Goal: Check status: Check status

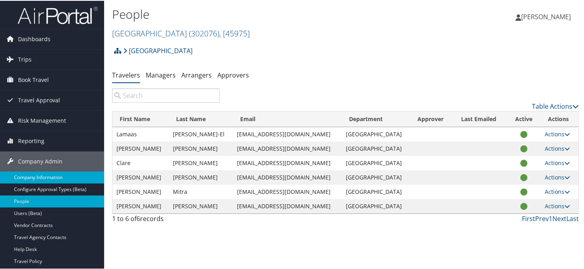
click at [37, 173] on link "Company Information" at bounding box center [52, 177] width 104 height 12
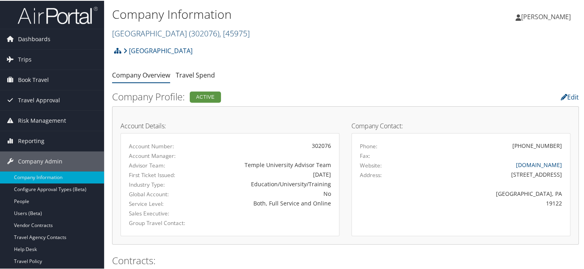
click at [141, 31] on link "Temple University ( 302076 ) , [ 45975 ]" at bounding box center [181, 32] width 138 height 11
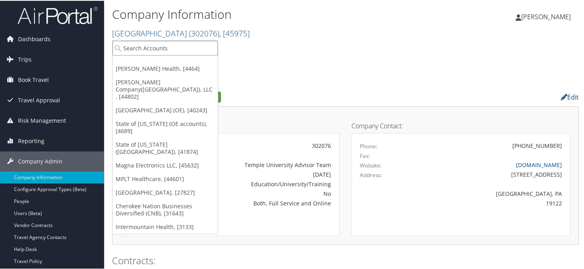
click at [141, 50] on input "search" at bounding box center [165, 47] width 105 height 15
type input "chg"
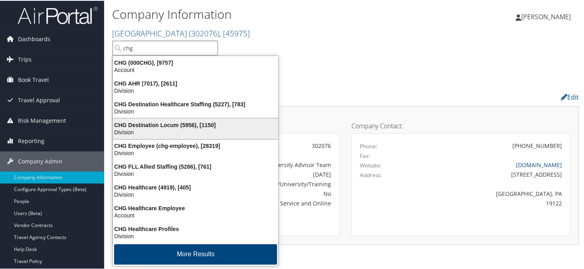
click at [145, 132] on div "Division" at bounding box center [195, 131] width 175 height 7
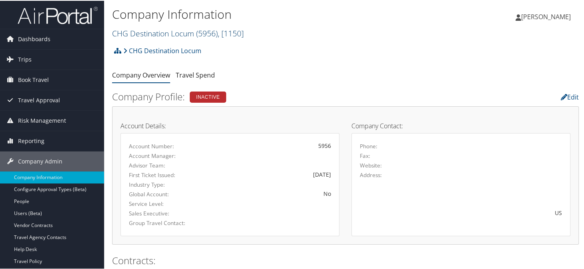
click at [138, 30] on link "CHG Destination Locum ( 5956 ) , [ 1150 ]" at bounding box center [178, 32] width 132 height 11
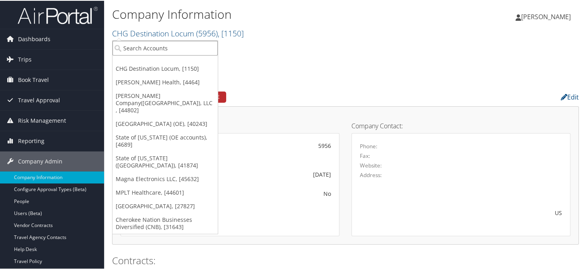
click at [138, 41] on input "search" at bounding box center [165, 47] width 105 height 15
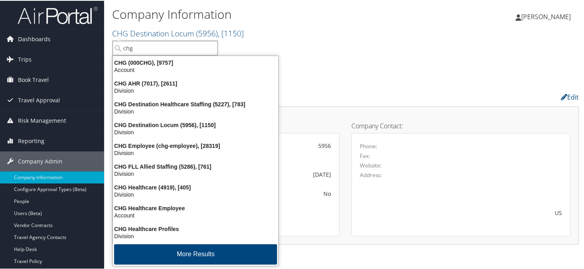
type input "ch"
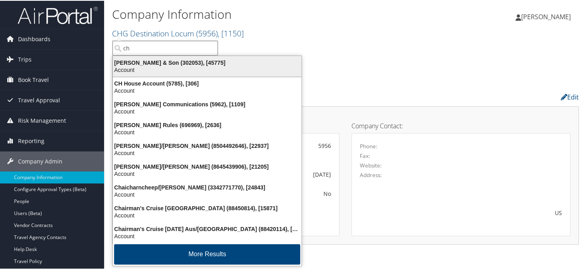
click at [136, 66] on div "Account" at bounding box center [207, 69] width 198 height 7
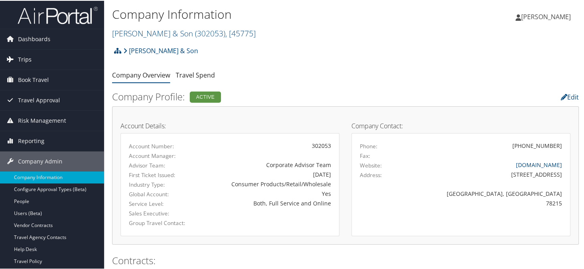
click at [20, 56] on span "Trips" at bounding box center [25, 59] width 14 height 20
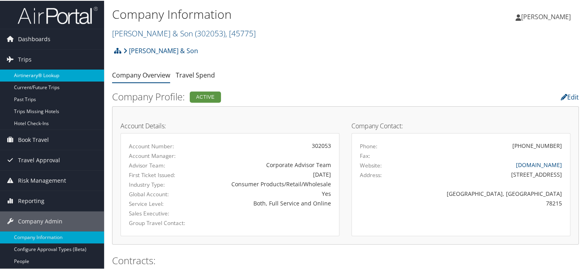
click at [42, 74] on link "Airtinerary® Lookup" at bounding box center [52, 75] width 104 height 12
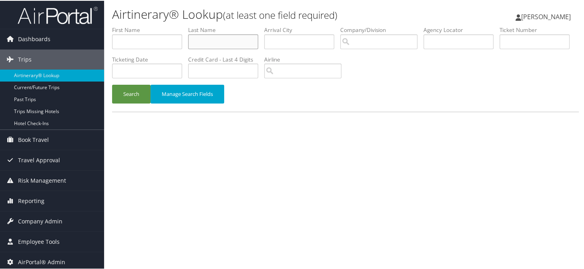
click at [230, 42] on input "text" at bounding box center [223, 41] width 70 height 15
type input "[PERSON_NAME]"
click at [131, 42] on input "text" at bounding box center [147, 41] width 70 height 15
type input "mahmoud"
click at [133, 96] on button "Search" at bounding box center [131, 93] width 38 height 19
